Goal: Task Accomplishment & Management: Use online tool/utility

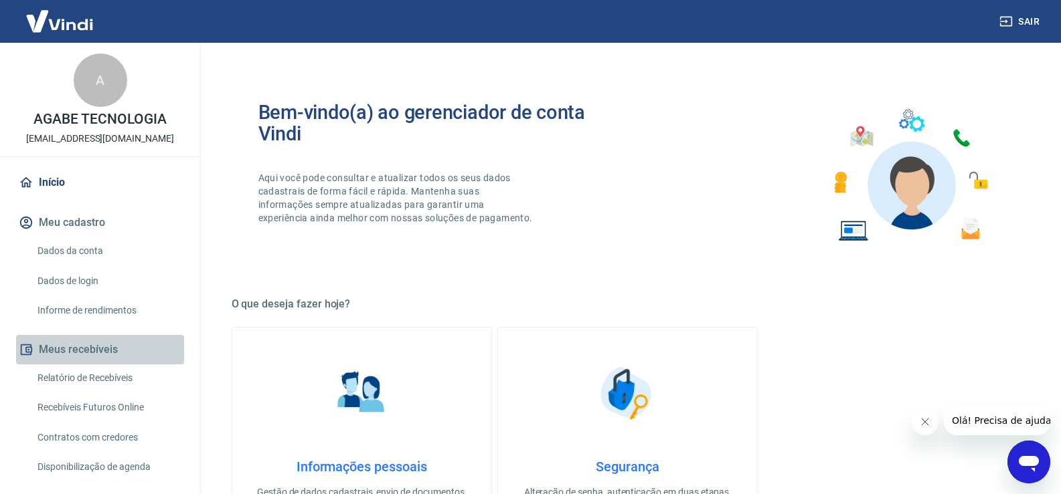
click at [161, 361] on button "Meus recebíveis" at bounding box center [100, 349] width 168 height 29
drag, startPoint x: 141, startPoint y: 378, endPoint x: 140, endPoint y: 387, distance: 8.8
click at [139, 379] on link "Relatório de Recebíveis" at bounding box center [108, 378] width 152 height 27
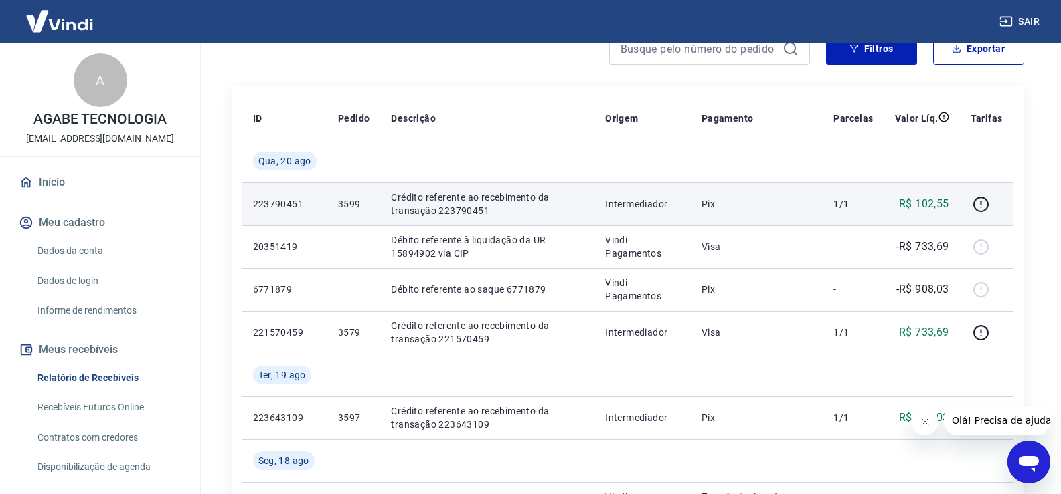
scroll to position [201, 0]
